Goal: Find specific page/section: Find specific page/section

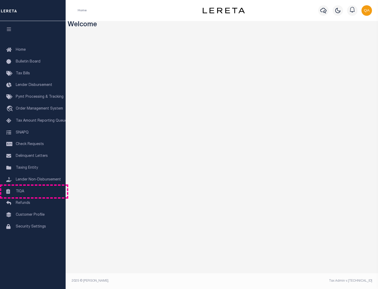
click at [33, 191] on link "TIQA" at bounding box center [33, 192] width 66 height 12
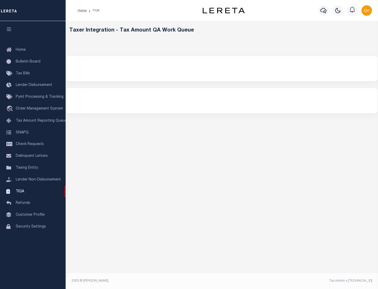
select select "200"
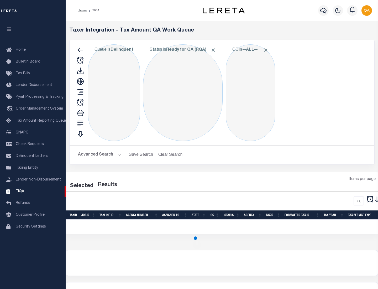
select select "200"
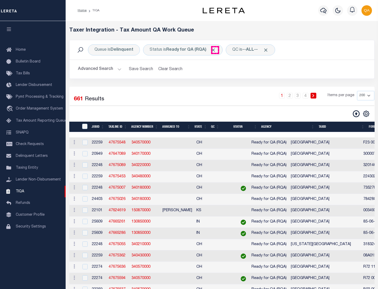
click at [215, 50] on span "Click to Remove" at bounding box center [214, 50] width 6 height 6
